Goal: Information Seeking & Learning: Learn about a topic

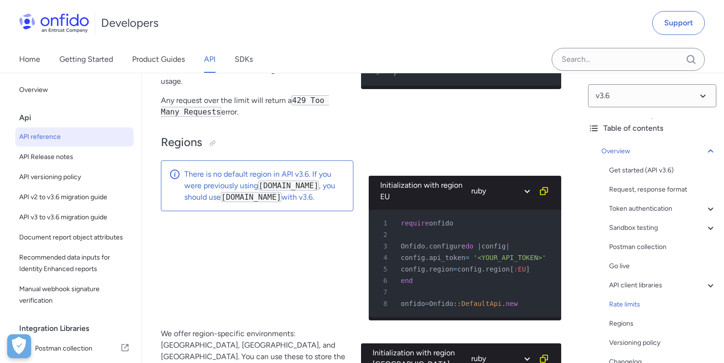
scroll to position [39, 0]
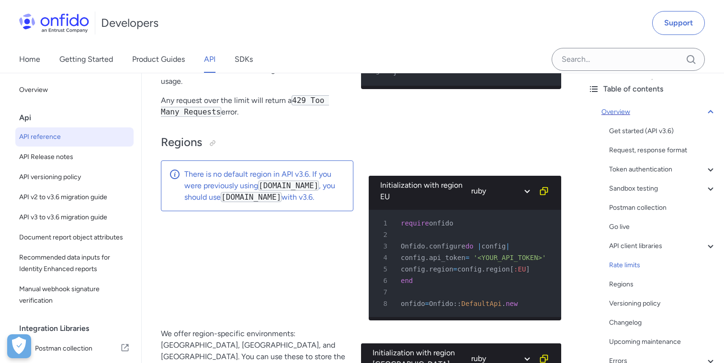
click at [712, 114] on icon at bounding box center [709, 111] width 11 height 11
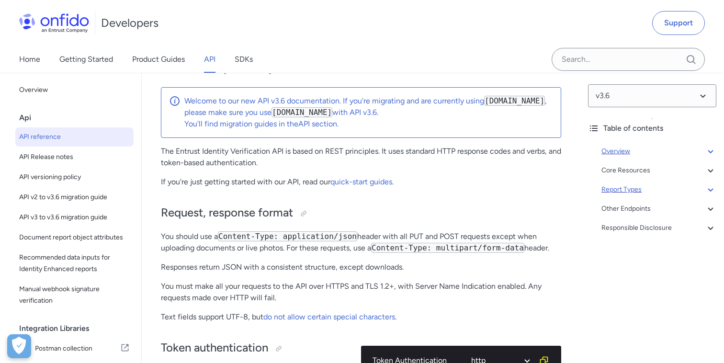
click at [627, 189] on div "Report Types" at bounding box center [658, 189] width 115 height 11
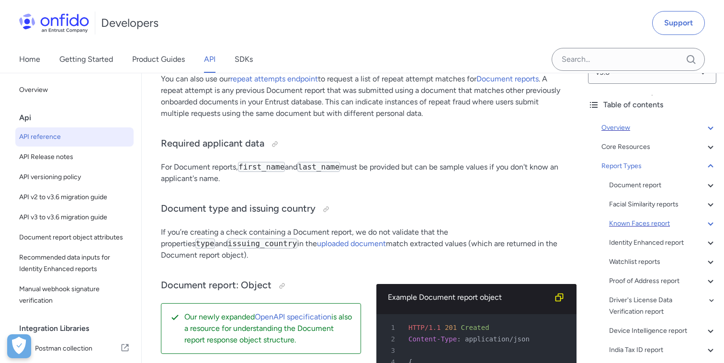
scroll to position [25, 0]
click at [629, 259] on div "Watchlist reports" at bounding box center [662, 260] width 107 height 11
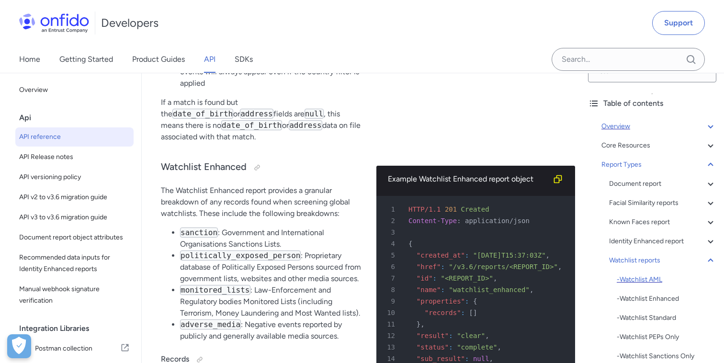
click at [631, 279] on div "- Watchlist AML" at bounding box center [666, 279] width 100 height 11
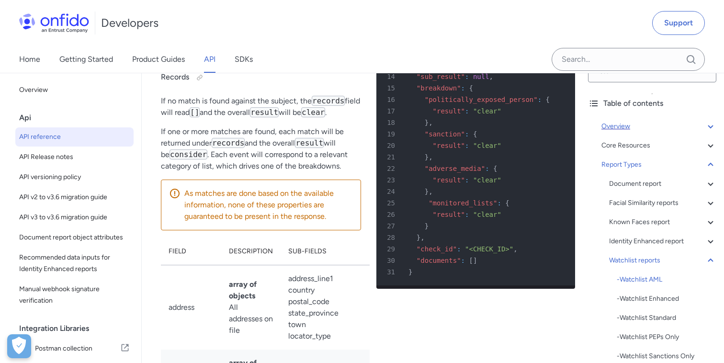
scroll to position [38, 0]
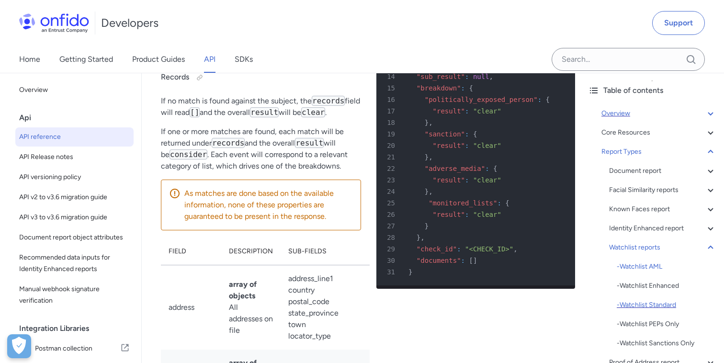
click at [638, 304] on div "- Watchlist Standard" at bounding box center [666, 304] width 100 height 11
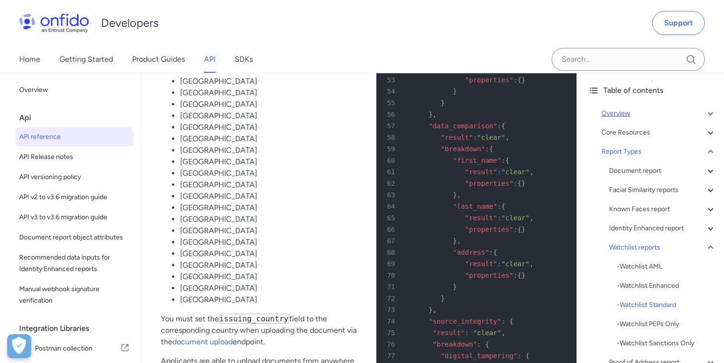
scroll to position [69694, 0]
click at [643, 271] on div "- Watchlist AML" at bounding box center [666, 266] width 100 height 11
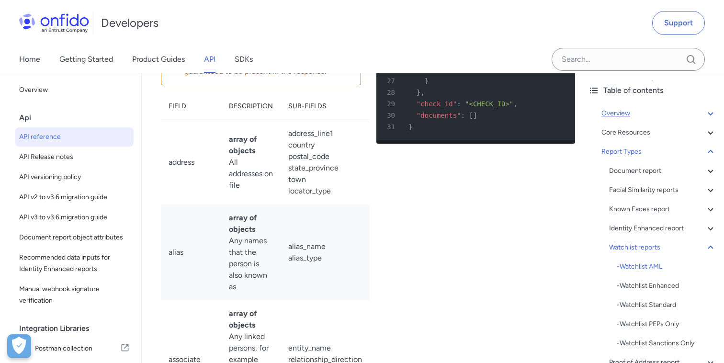
scroll to position [66259, 0]
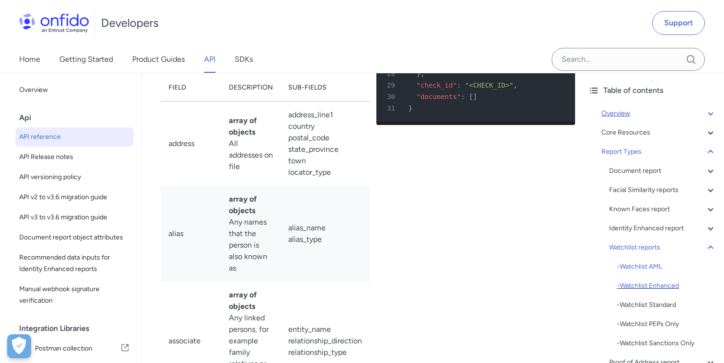
click at [649, 285] on div "- Watchlist Enhanced" at bounding box center [666, 285] width 100 height 11
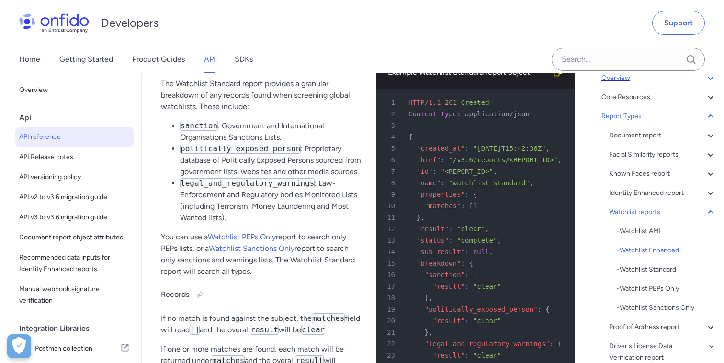
scroll to position [62, 0]
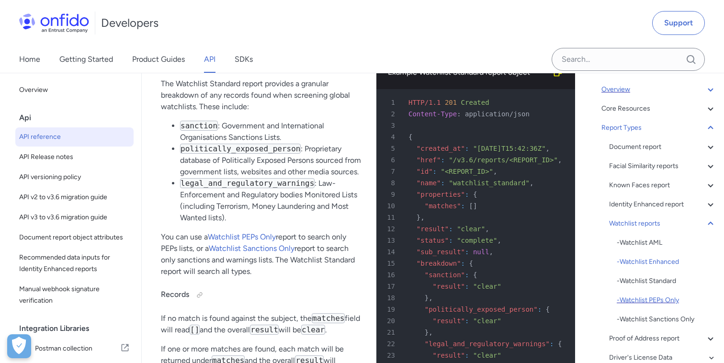
click at [642, 299] on div "- Watchlist PEPs Only" at bounding box center [666, 299] width 100 height 11
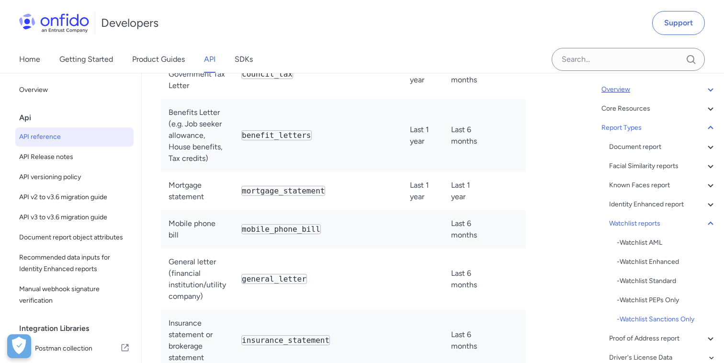
scroll to position [70580, 0]
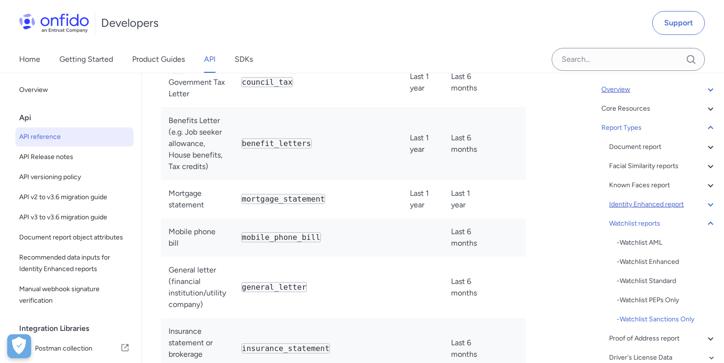
click at [710, 203] on icon at bounding box center [709, 204] width 11 height 11
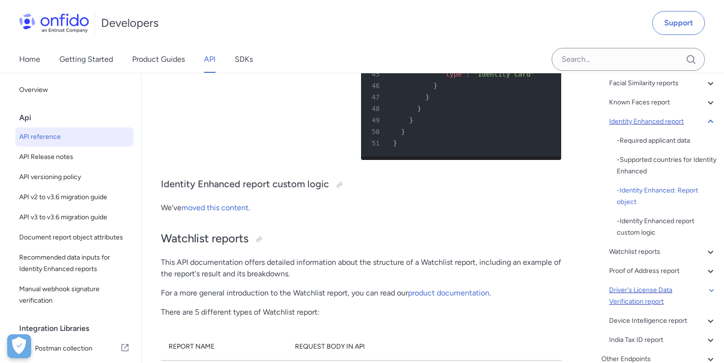
scroll to position [154, 0]
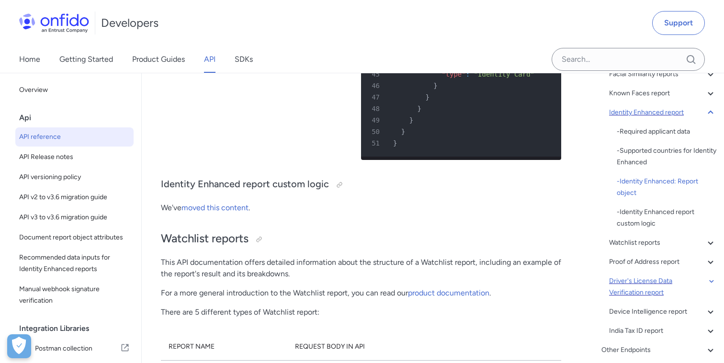
click at [641, 327] on div "India Tax ID report" at bounding box center [662, 330] width 107 height 11
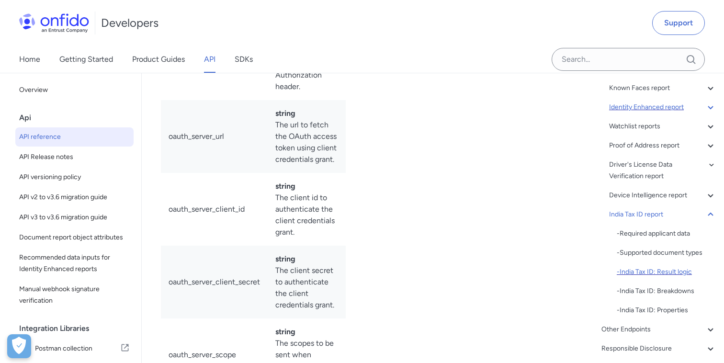
scroll to position [154, 0]
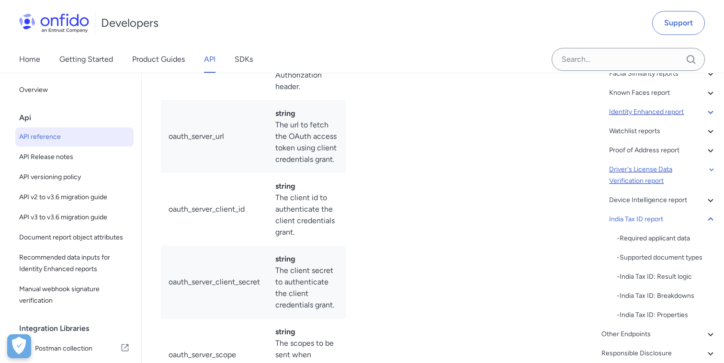
click at [638, 178] on div "Driver's License Data Verification report" at bounding box center [662, 175] width 107 height 23
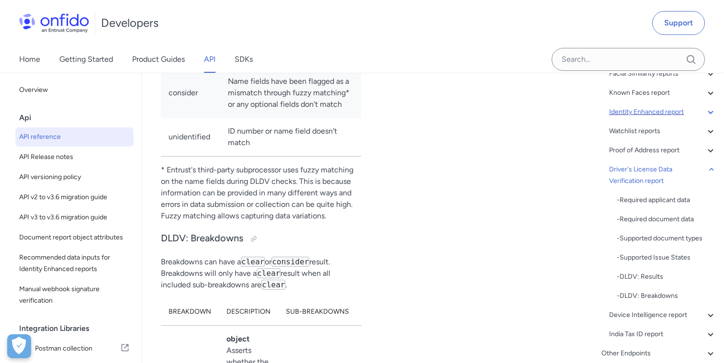
scroll to position [75196, 0]
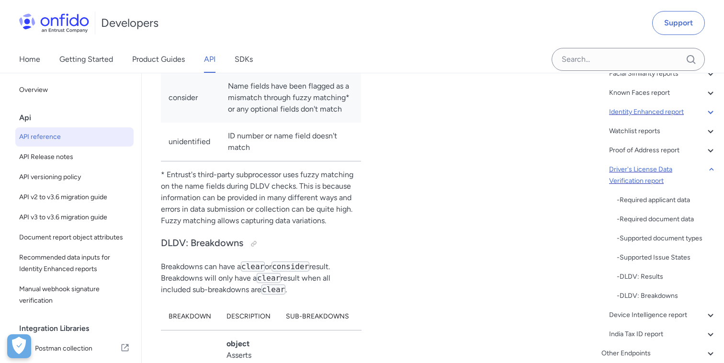
click at [633, 180] on div "Driver's License Data Verification report" at bounding box center [662, 175] width 107 height 23
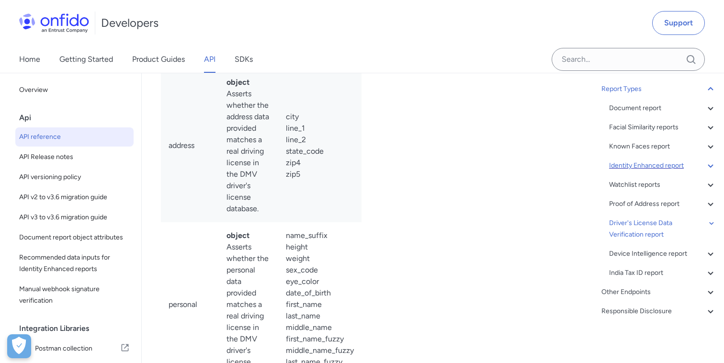
scroll to position [75631, 0]
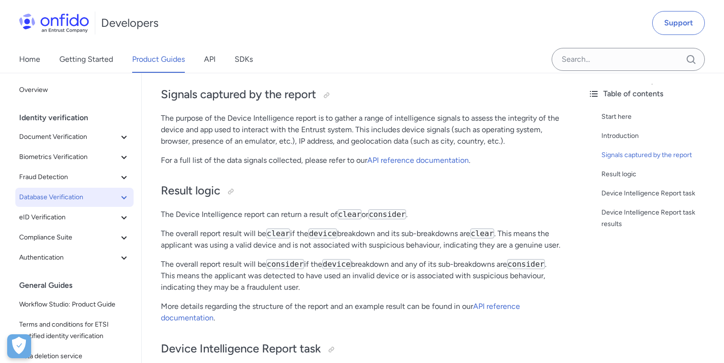
click at [127, 199] on icon at bounding box center [123, 196] width 11 height 11
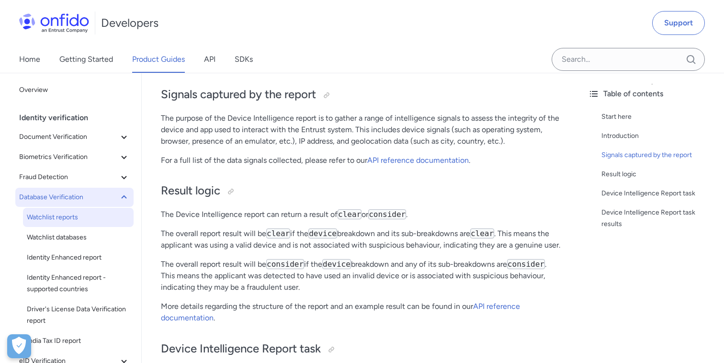
click at [84, 215] on span "Watchlist reports" at bounding box center [78, 217] width 103 height 11
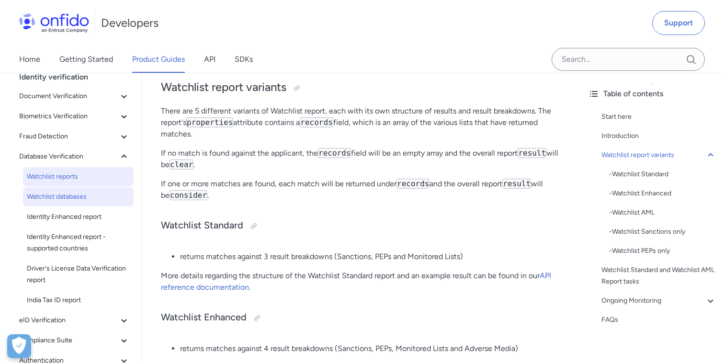
scroll to position [58, 0]
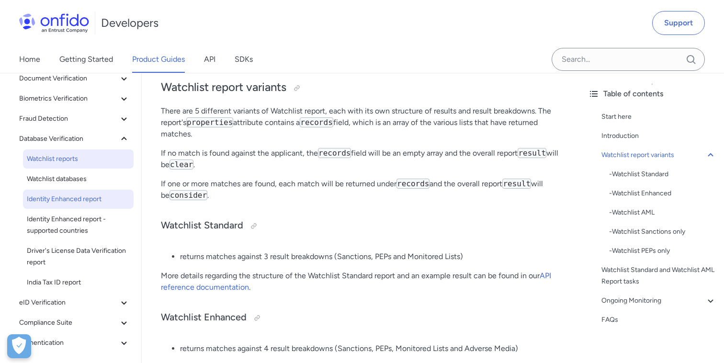
click at [91, 201] on span "Identity Enhanced report" at bounding box center [78, 198] width 103 height 11
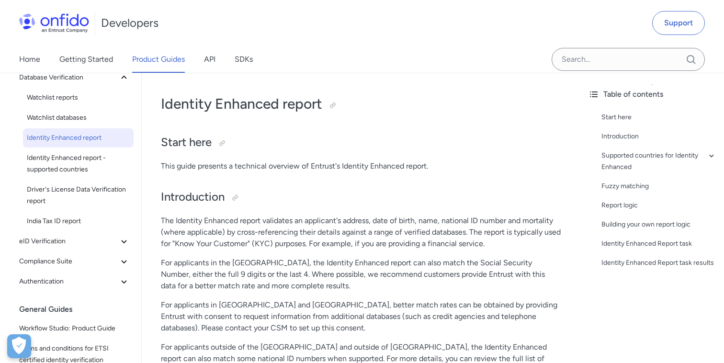
scroll to position [137, 0]
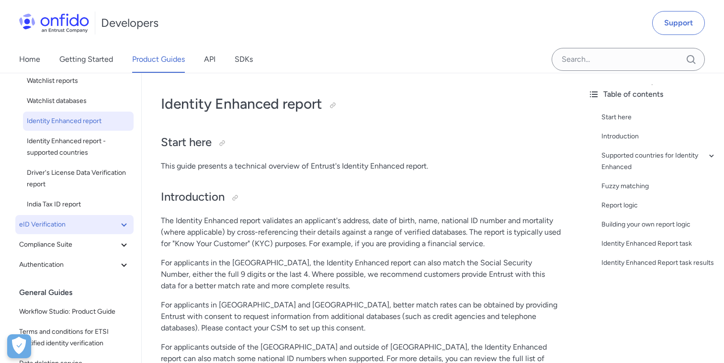
click at [125, 226] on icon at bounding box center [123, 224] width 11 height 11
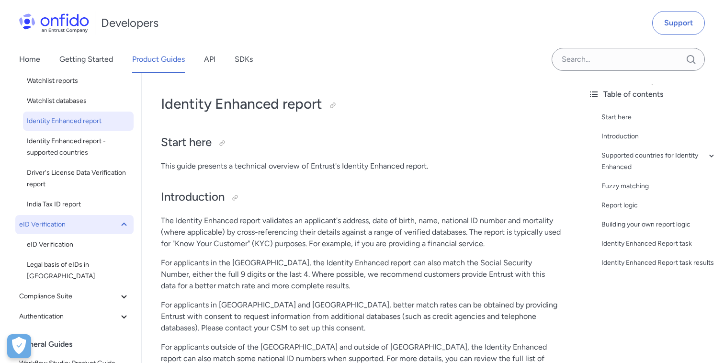
click at [125, 226] on icon at bounding box center [123, 224] width 11 height 11
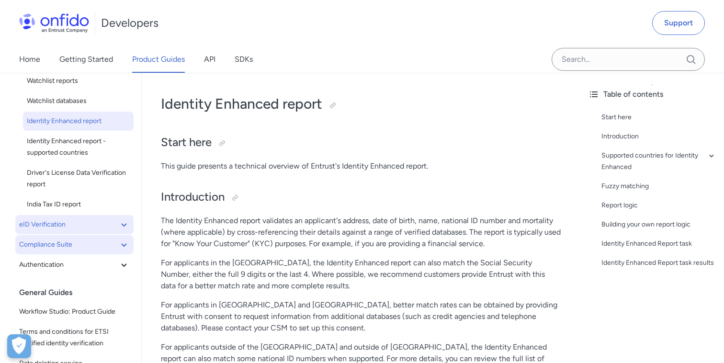
click at [124, 243] on icon at bounding box center [123, 244] width 11 height 11
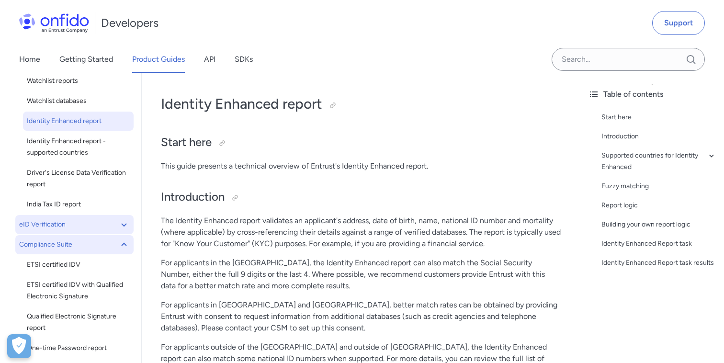
click at [124, 243] on icon at bounding box center [123, 244] width 5 height 3
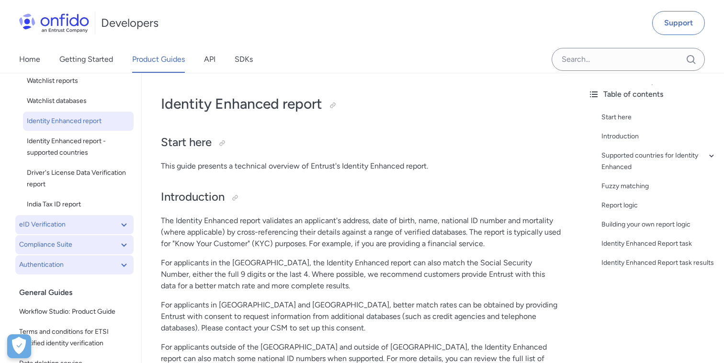
click at [123, 259] on icon at bounding box center [123, 264] width 11 height 11
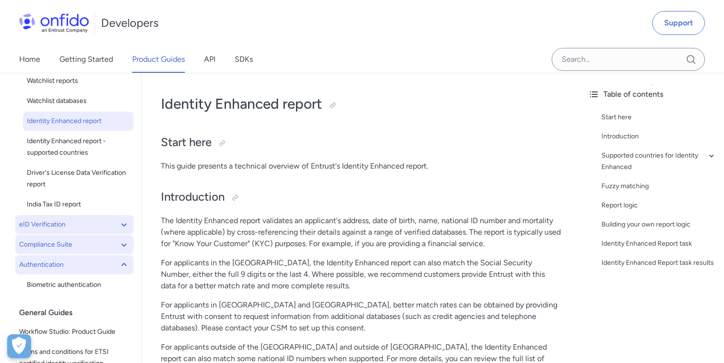
click at [123, 259] on icon at bounding box center [123, 264] width 11 height 11
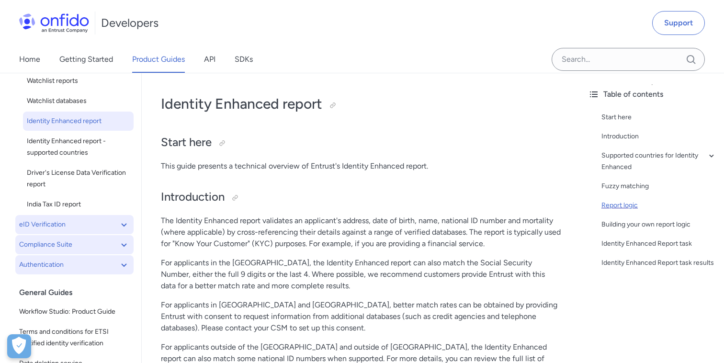
click at [624, 206] on div "Report logic" at bounding box center [658, 205] width 115 height 11
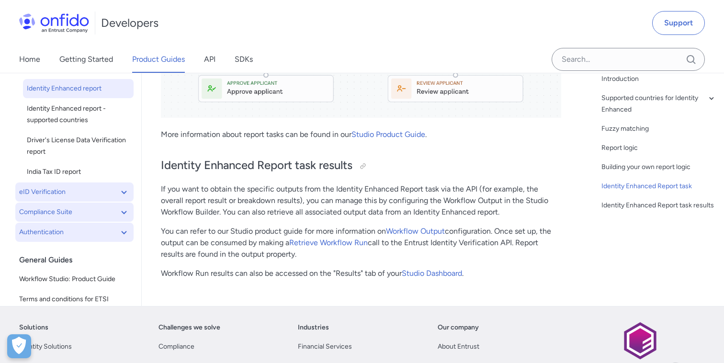
scroll to position [110, 0]
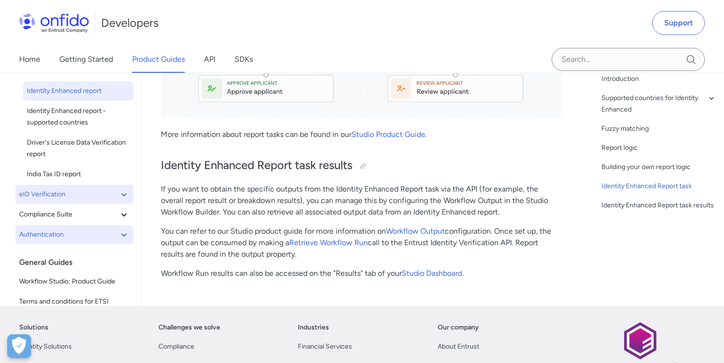
click at [124, 234] on icon at bounding box center [123, 235] width 5 height 3
click at [124, 229] on icon at bounding box center [123, 234] width 11 height 11
click at [400, 183] on p "If you want to obtain the specific outputs from the Identity Enhanced Report ta…" at bounding box center [361, 200] width 400 height 34
